Goal: Go to known website: Access a specific website the user already knows

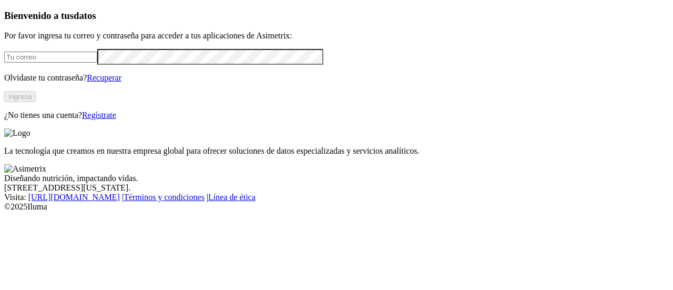
type input "[PERSON_NAME][EMAIL_ADDRESS][PERSON_NAME][DOMAIN_NAME]"
click at [36, 102] on button "Ingresa" at bounding box center [20, 96] width 32 height 11
